Goal: Find specific page/section: Find specific page/section

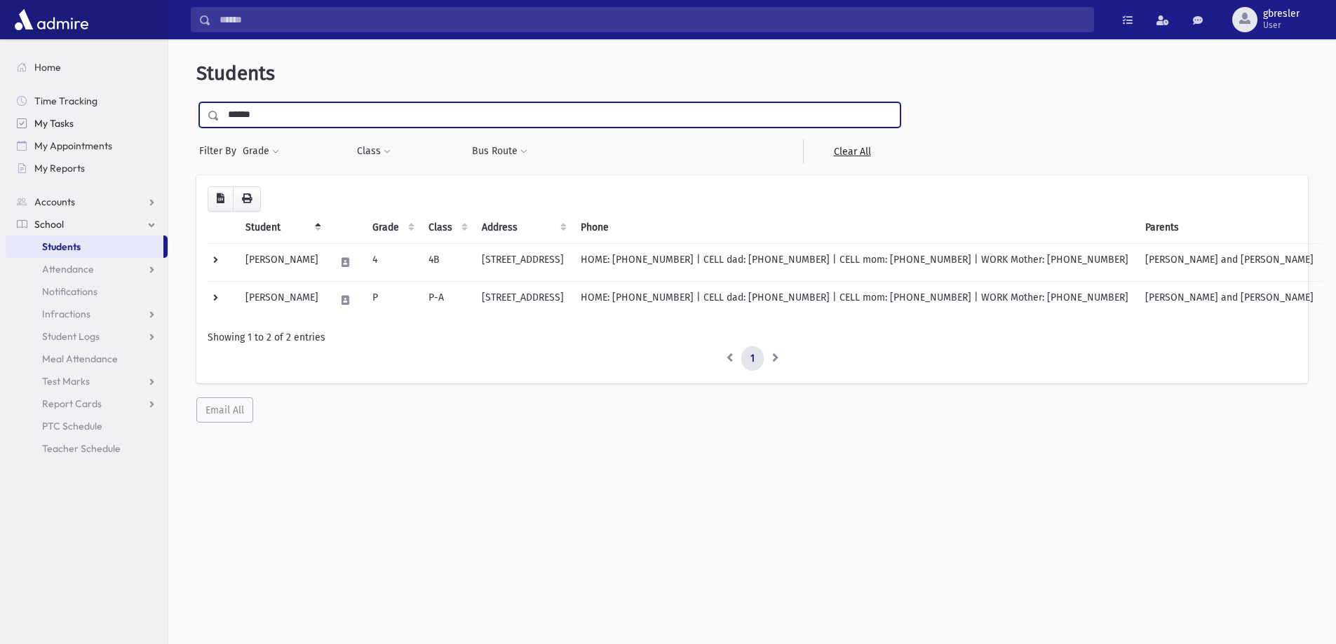
drag, startPoint x: 257, startPoint y: 114, endPoint x: 158, endPoint y: 122, distance: 98.5
click at [158, 122] on div "Search Results All Accounts" at bounding box center [668, 341] width 1336 height 682
type input "*****"
click at [196, 102] on input "submit" at bounding box center [215, 111] width 39 height 19
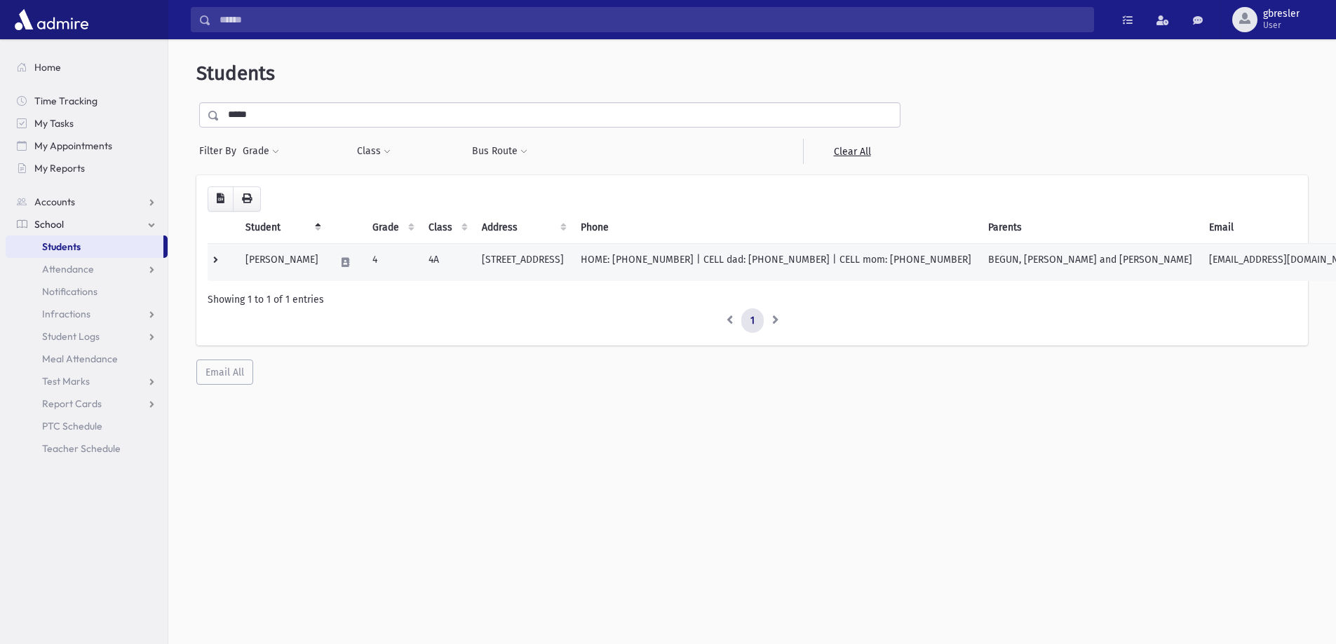
click at [1209, 255] on td "[EMAIL_ADDRESS][DOMAIN_NAME]" at bounding box center [1285, 262] width 168 height 38
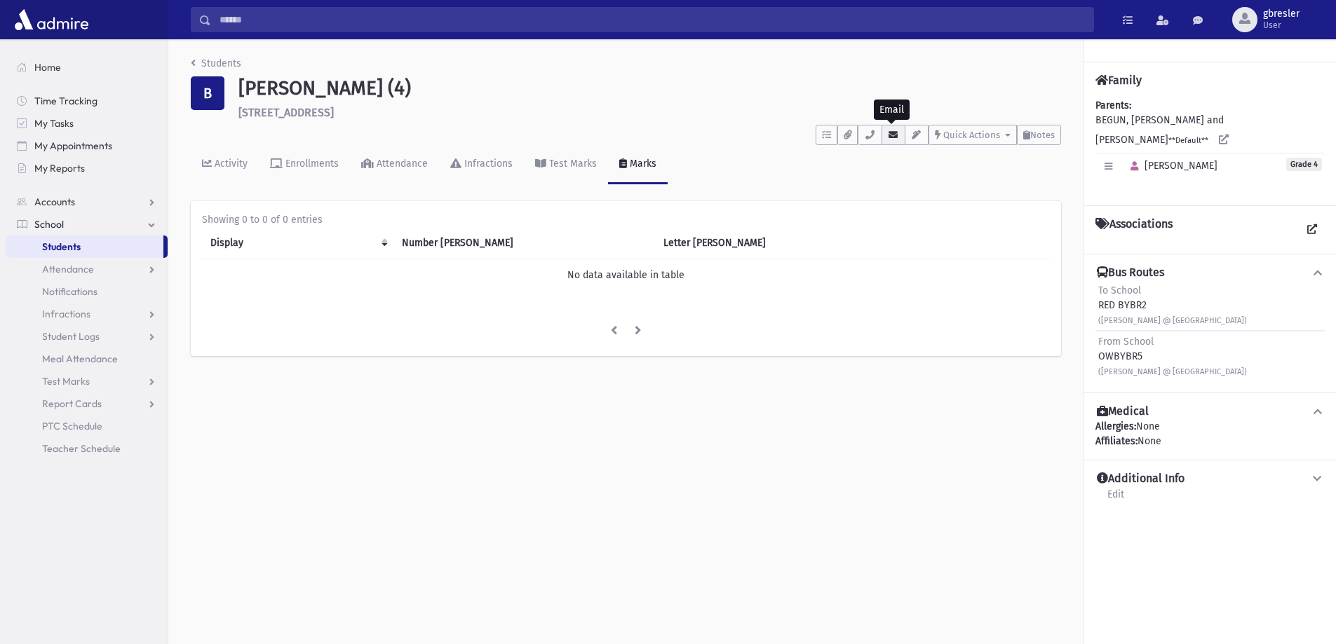
click at [888, 137] on icon "button" at bounding box center [893, 134] width 11 height 9
click at [236, 61] on link "Students" at bounding box center [216, 64] width 50 height 12
